Goal: Transaction & Acquisition: Purchase product/service

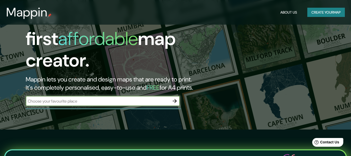
scroll to position [26, 0]
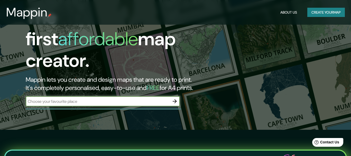
click at [113, 98] on input "text" at bounding box center [98, 101] width 144 height 6
type input "[GEOGRAPHIC_DATA]"
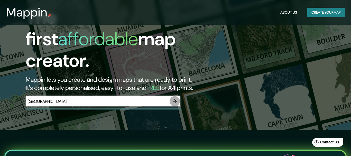
click at [173, 99] on icon "button" at bounding box center [175, 101] width 6 height 6
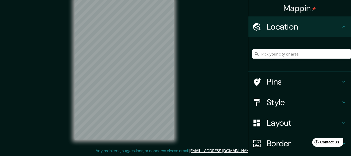
scroll to position [9, 0]
drag, startPoint x: 240, startPoint y: 98, endPoint x: 244, endPoint y: 93, distance: 6.7
click at [243, 94] on div "Mappin Location Pins Style Layout Border Choose a border. Hint : you can make l…" at bounding box center [175, 73] width 351 height 165
click at [277, 52] on input "Pick your city or area" at bounding box center [302, 53] width 99 height 9
click at [282, 54] on input "Pick your city or area" at bounding box center [302, 53] width 99 height 9
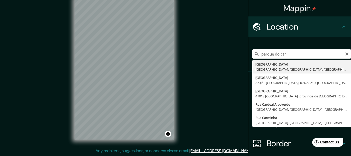
type input "[GEOGRAPHIC_DATA], [GEOGRAPHIC_DATA], [GEOGRAPHIC_DATA], [GEOGRAPHIC_DATA]"
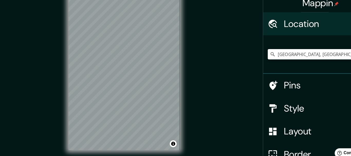
scroll to position [9, 0]
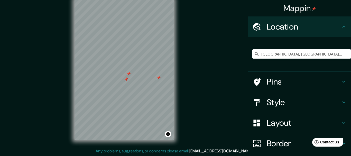
click at [275, 78] on h4 "Pins" at bounding box center [304, 82] width 74 height 10
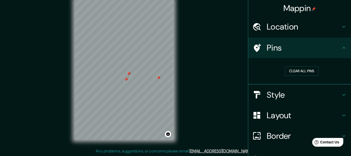
click at [295, 69] on button "Clear all pins" at bounding box center [301, 71] width 33 height 10
click at [294, 71] on button "Clear all pins" at bounding box center [301, 71] width 33 height 10
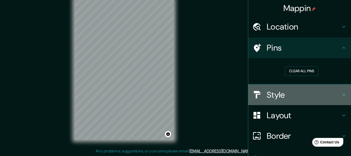
click at [275, 96] on h4 "Style" at bounding box center [304, 95] width 74 height 10
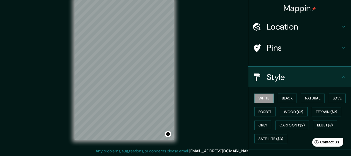
scroll to position [17, 0]
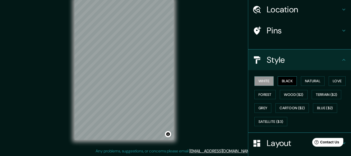
click at [290, 76] on button "Black" at bounding box center [287, 81] width 19 height 10
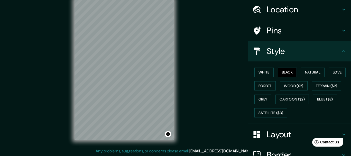
click at [276, 129] on h4 "Layout" at bounding box center [304, 134] width 74 height 10
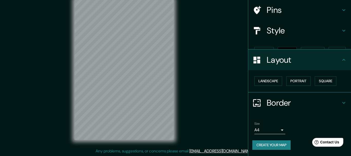
scroll to position [29, 0]
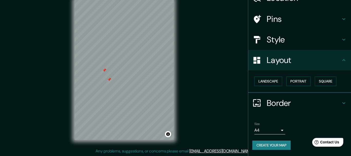
click at [294, 12] on div "Pins" at bounding box center [299, 19] width 103 height 21
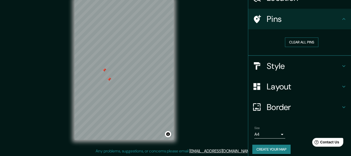
click at [291, 44] on button "Clear all pins" at bounding box center [301, 43] width 33 height 10
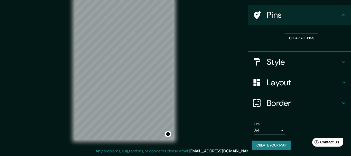
click at [289, 90] on div "Layout" at bounding box center [299, 82] width 103 height 21
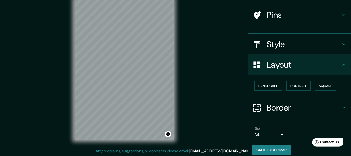
scroll to position [29, 0]
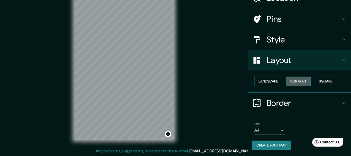
click at [293, 86] on button "Portrait" at bounding box center [298, 82] width 24 height 10
click at [276, 87] on div "Landscape [GEOGRAPHIC_DATA]" at bounding box center [302, 82] width 99 height 14
click at [268, 85] on button "Landscape" at bounding box center [269, 82] width 28 height 10
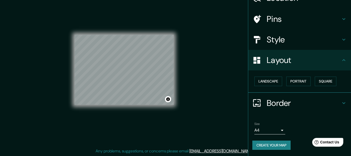
click at [266, 86] on div "Landscape [GEOGRAPHIC_DATA]" at bounding box center [302, 82] width 99 height 14
click at [120, 134] on div "© Mapbox © OpenStreetMap Improve this map" at bounding box center [124, 69] width 99 height 140
click at [127, 28] on div "© Mapbox © OpenStreetMap Improve this map" at bounding box center [124, 69] width 99 height 140
click at [280, 41] on h4 "Style" at bounding box center [304, 39] width 74 height 10
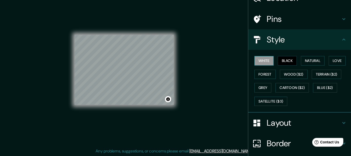
click at [266, 62] on button "White" at bounding box center [264, 61] width 19 height 10
click at [111, 112] on div "© Mapbox © OpenStreetMap Improve this map" at bounding box center [124, 69] width 99 height 140
click at [292, 60] on button "Black" at bounding box center [287, 61] width 19 height 10
click at [265, 62] on button "White" at bounding box center [264, 61] width 19 height 10
click at [266, 76] on button "Forest" at bounding box center [265, 75] width 21 height 10
